Goal: Transaction & Acquisition: Subscribe to service/newsletter

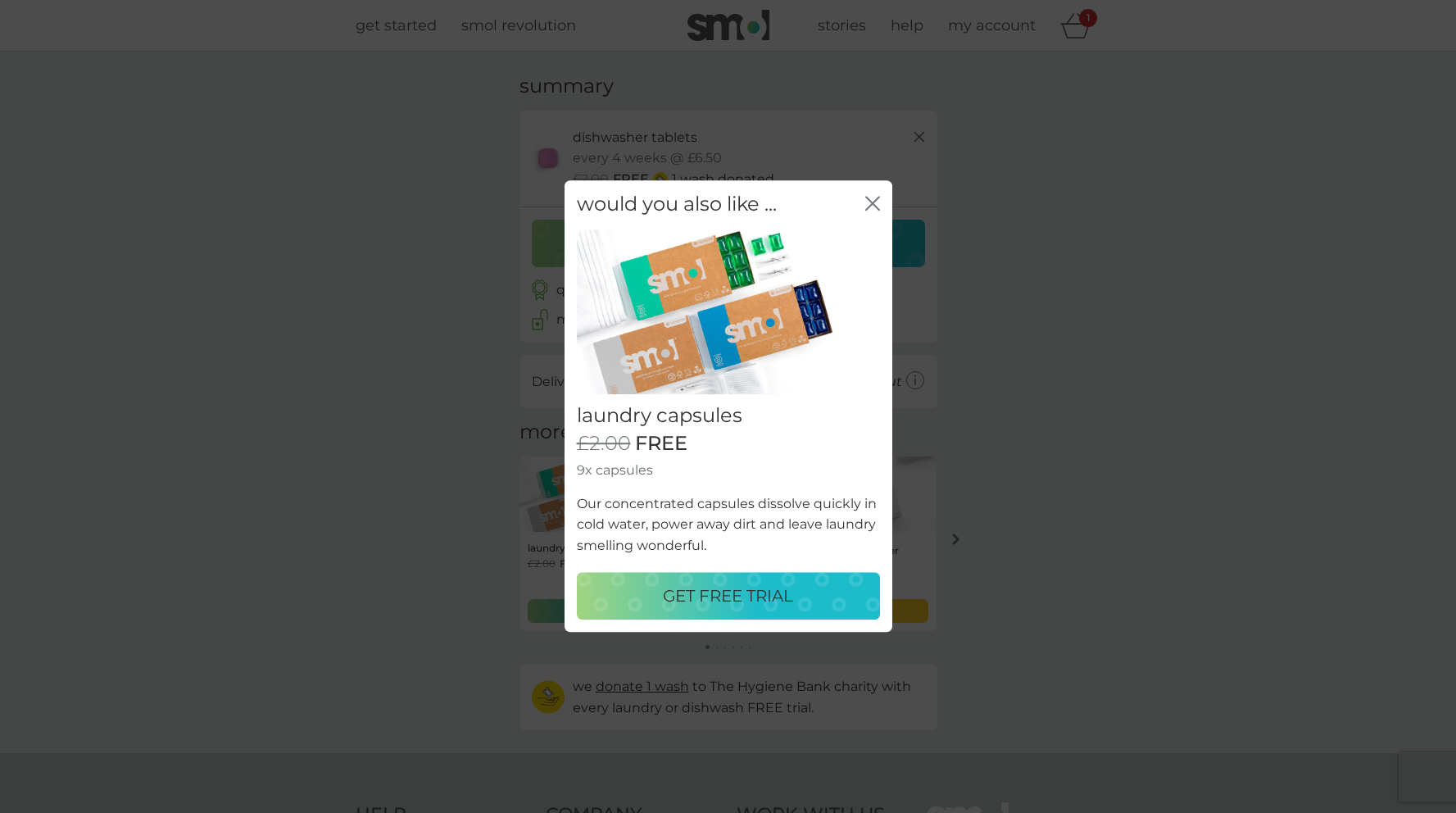
click at [735, 587] on p "GET FREE TRIAL" at bounding box center [728, 596] width 130 height 26
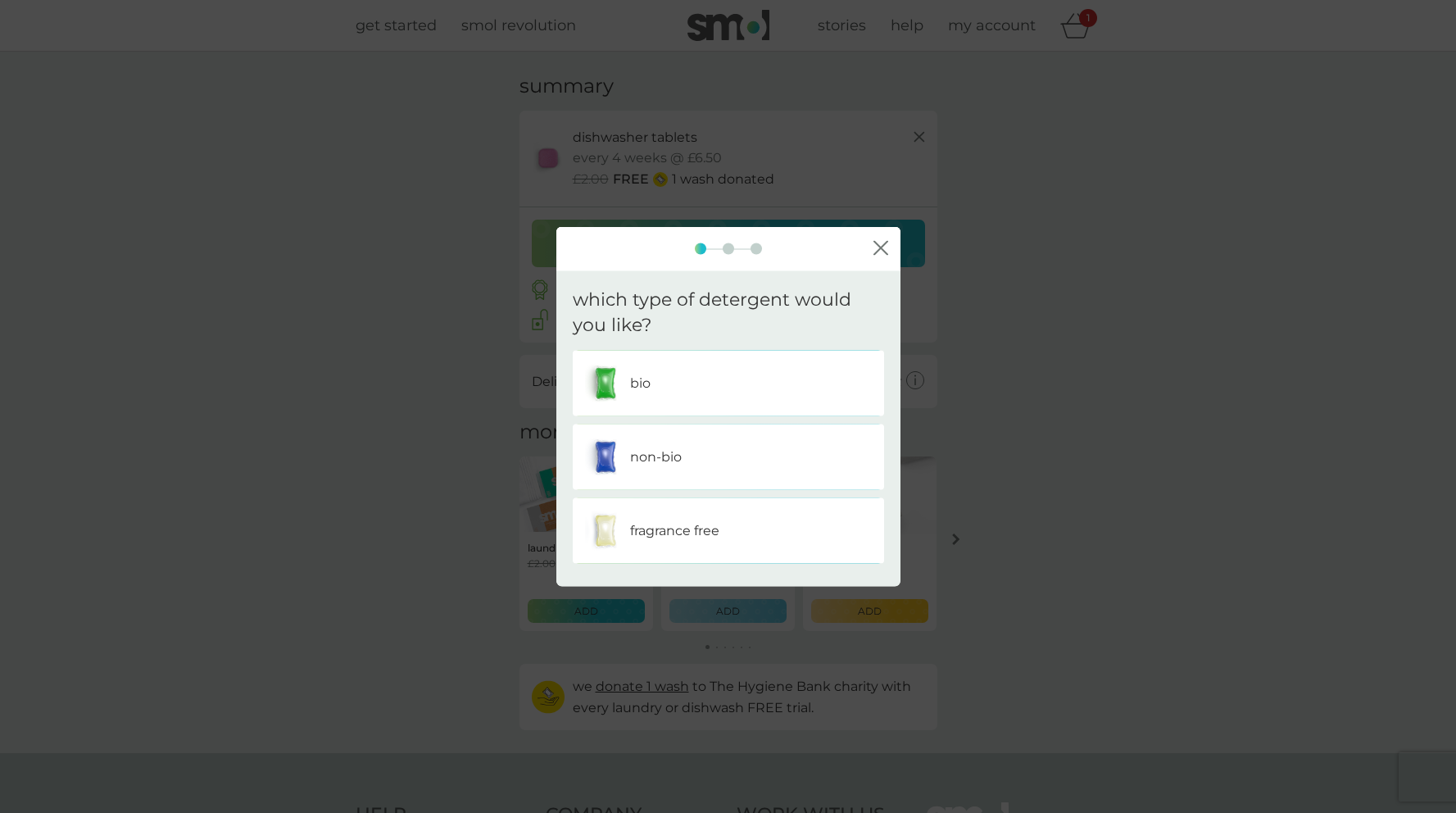
click at [718, 387] on div "bio" at bounding box center [728, 383] width 287 height 41
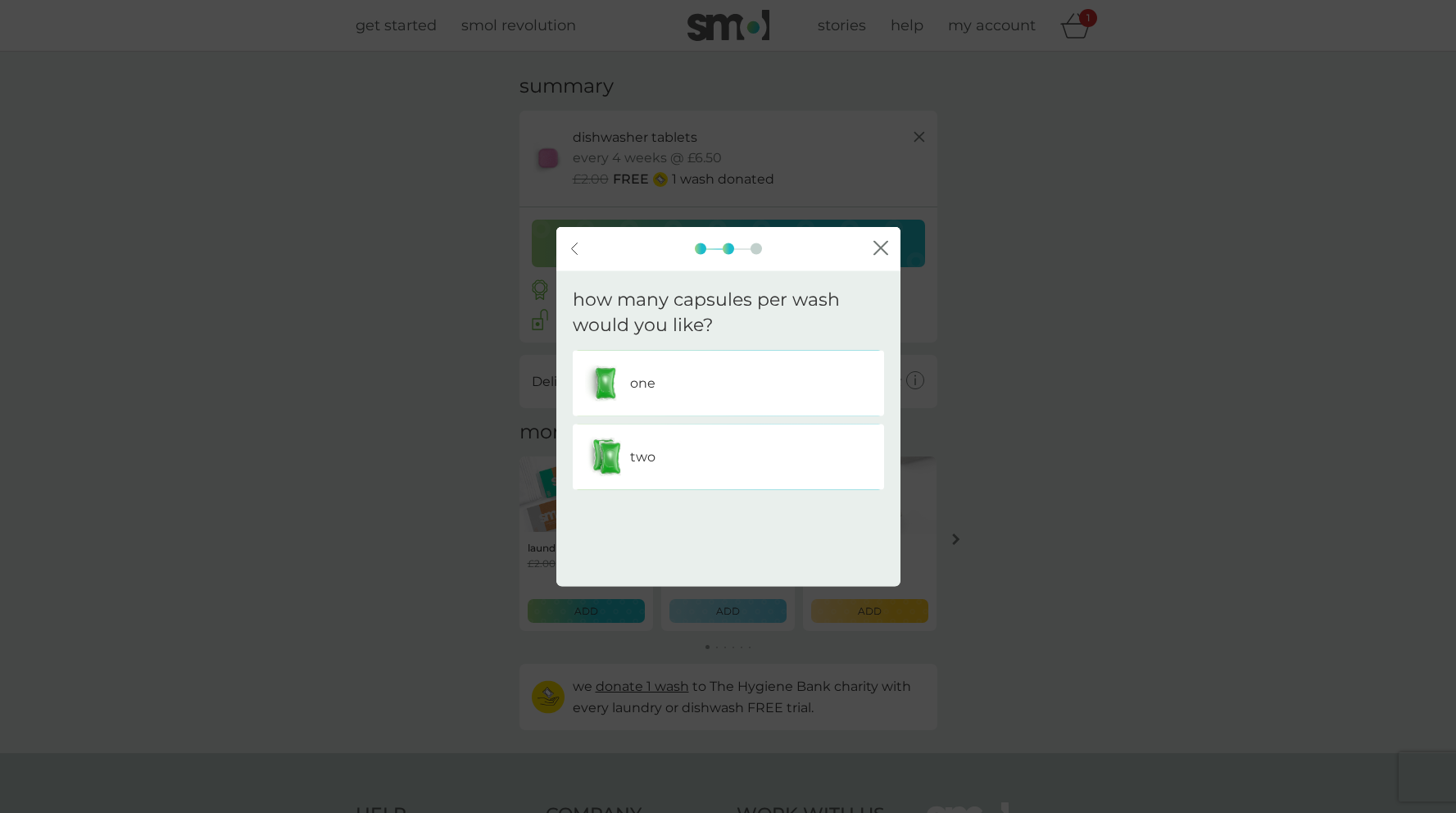
click at [684, 468] on div "two" at bounding box center [728, 457] width 287 height 41
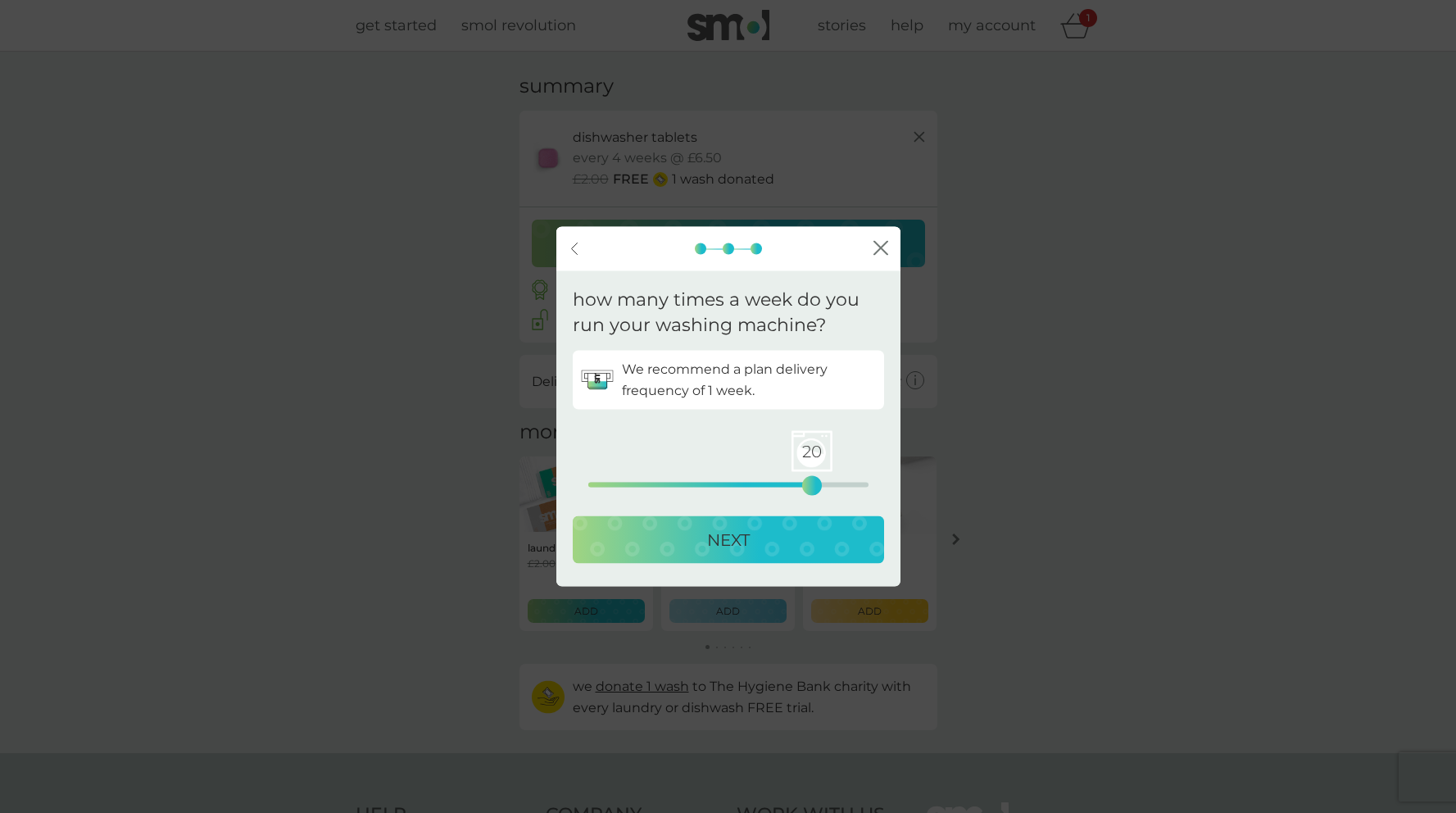
drag, startPoint x: 589, startPoint y: 481, endPoint x: 807, endPoint y: 489, distance: 218.1
click at [808, 488] on div "20" at bounding box center [811, 485] width 6 height 6
drag, startPoint x: 809, startPoint y: 481, endPoint x: 789, endPoint y: 481, distance: 20.0
click at [789, 482] on div "18" at bounding box center [789, 485] width 6 height 6
click at [743, 539] on p "NEXT" at bounding box center [728, 538] width 42 height 26
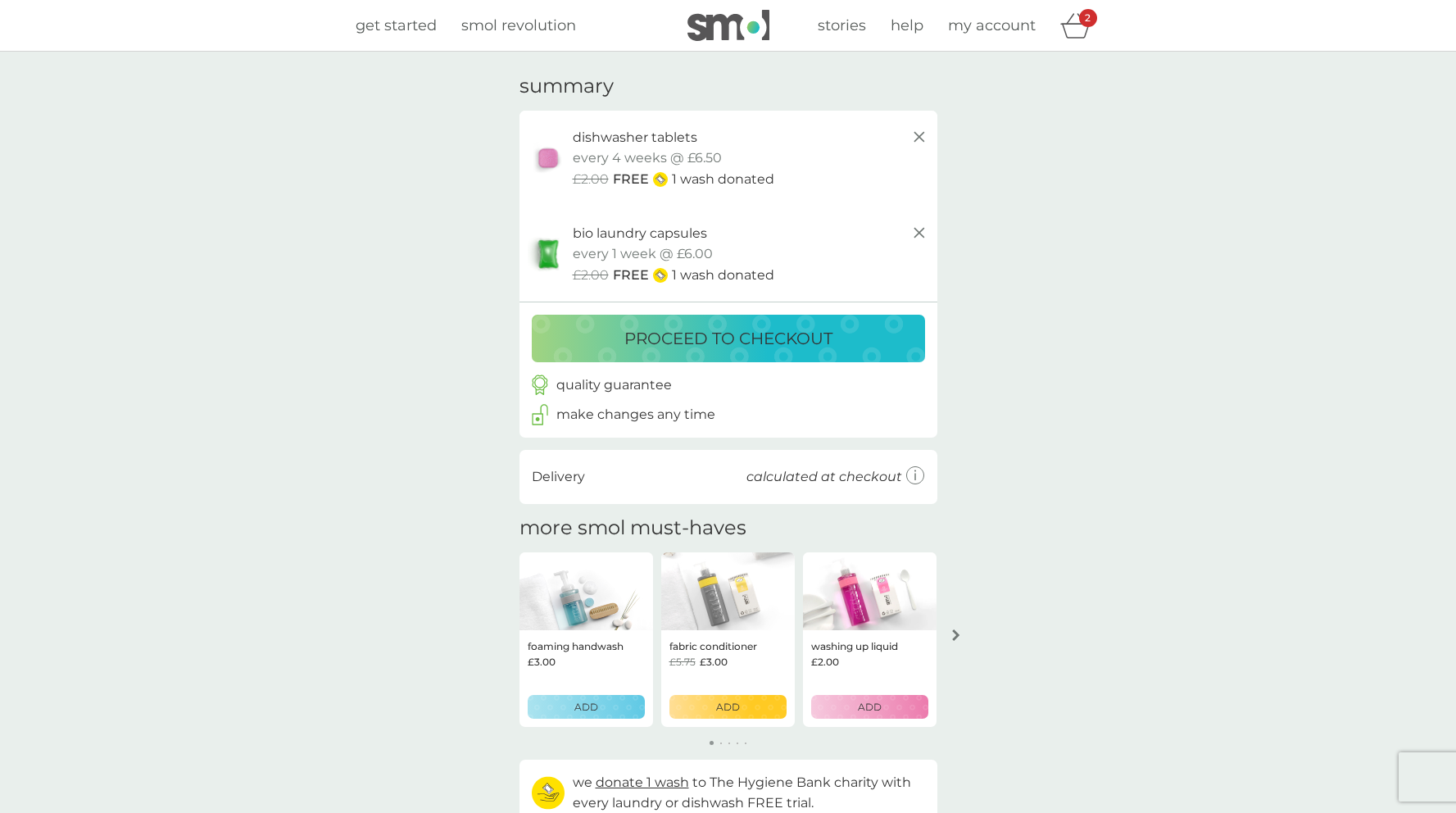
click at [741, 341] on p "proceed to checkout" at bounding box center [728, 338] width 208 height 26
